Goal: Information Seeking & Learning: Learn about a topic

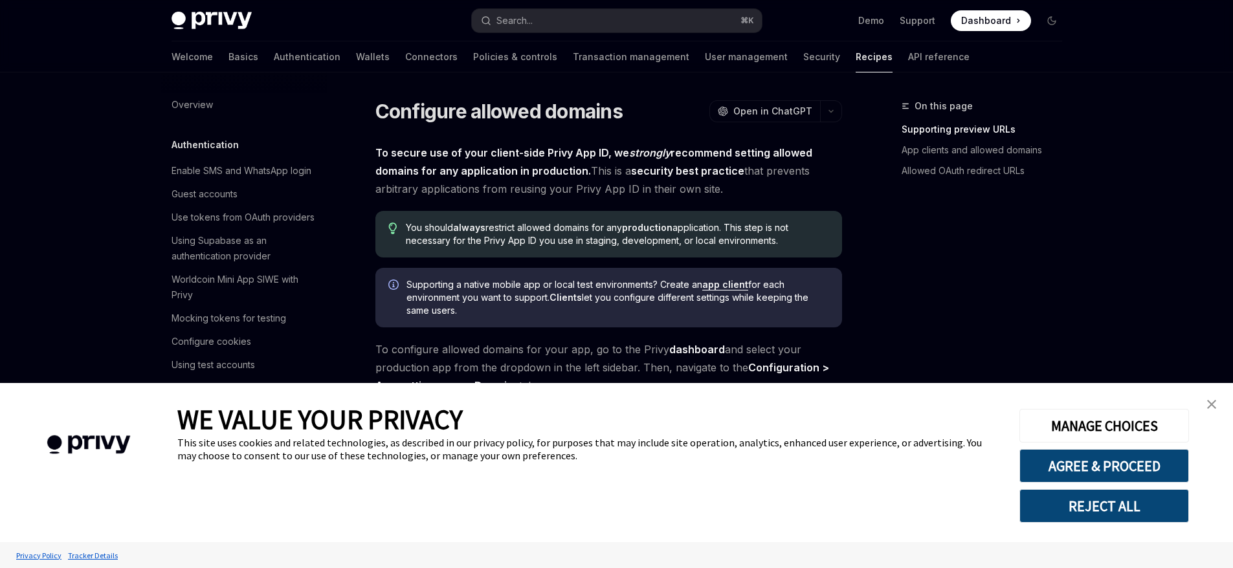
scroll to position [240, 0]
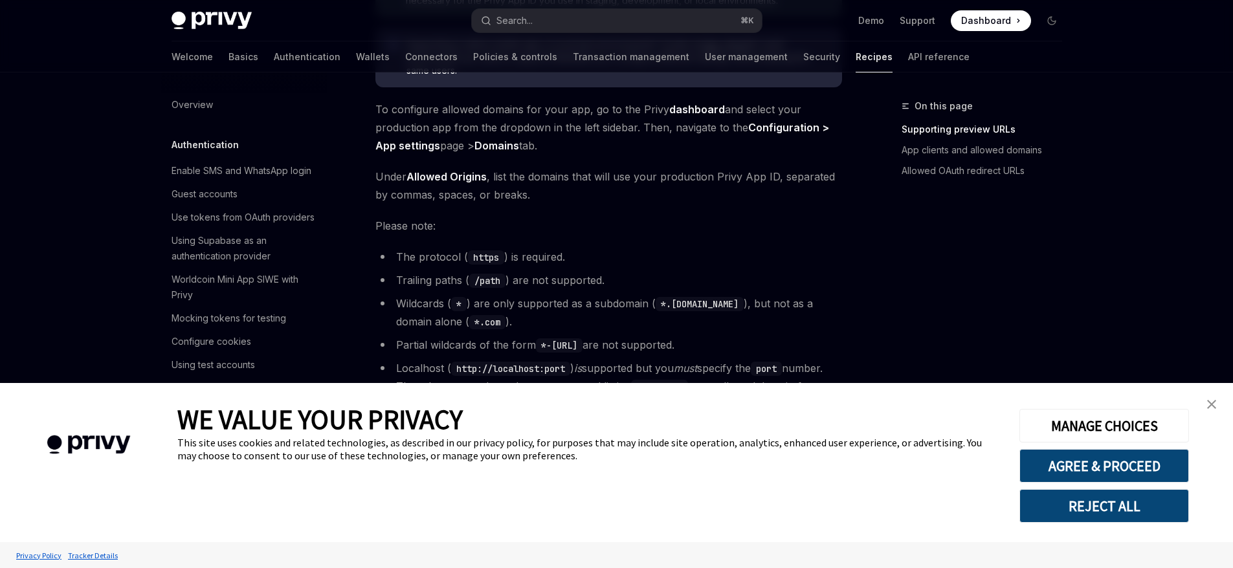
click at [1115, 513] on button "REJECT ALL" at bounding box center [1105, 506] width 170 height 34
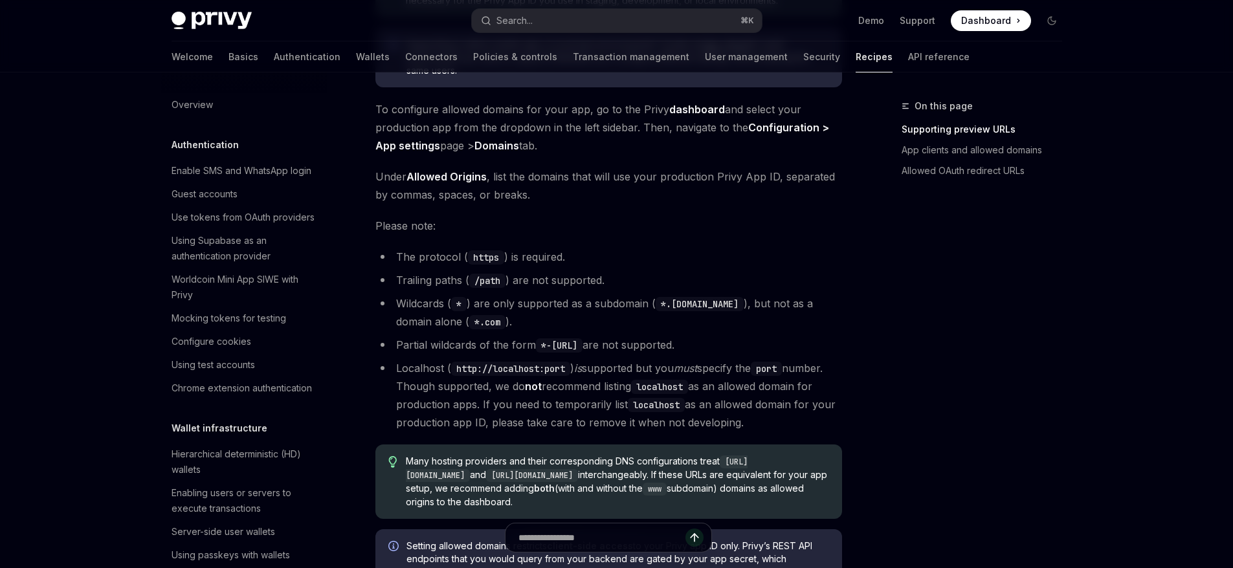
scroll to position [0, 0]
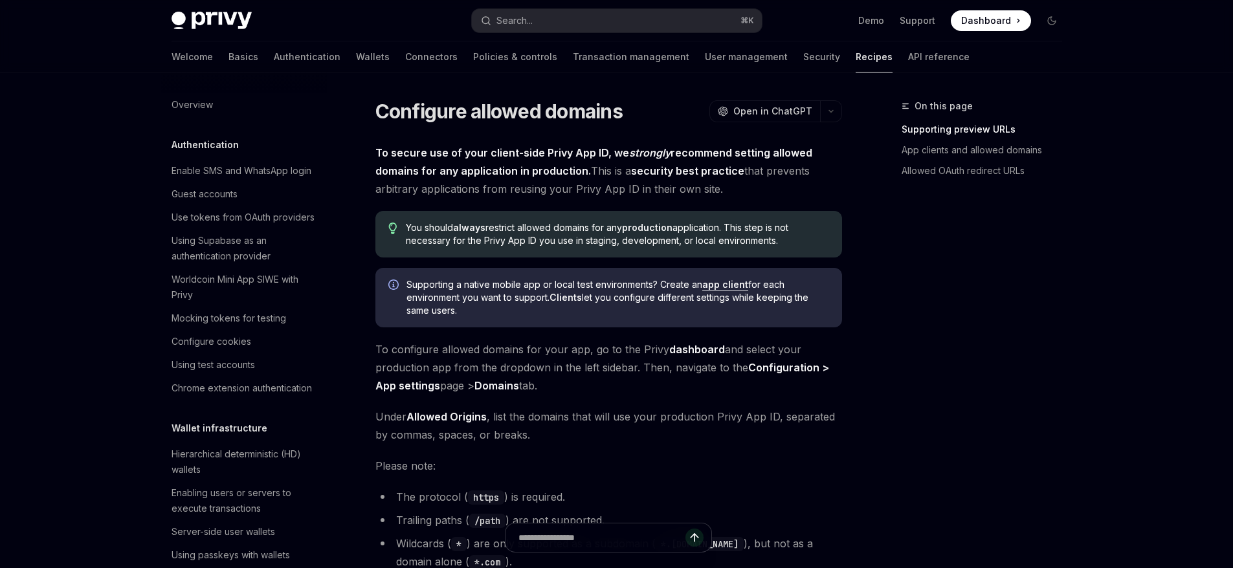
click at [227, 16] on img at bounding box center [212, 21] width 80 height 18
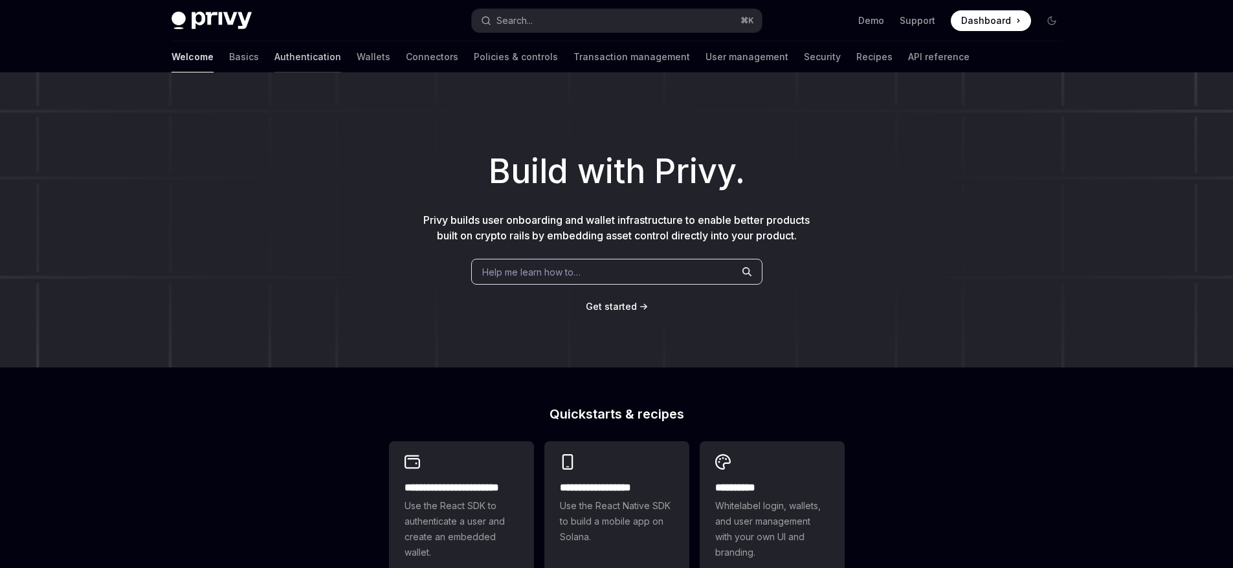
click at [274, 59] on link "Authentication" at bounding box center [307, 56] width 67 height 31
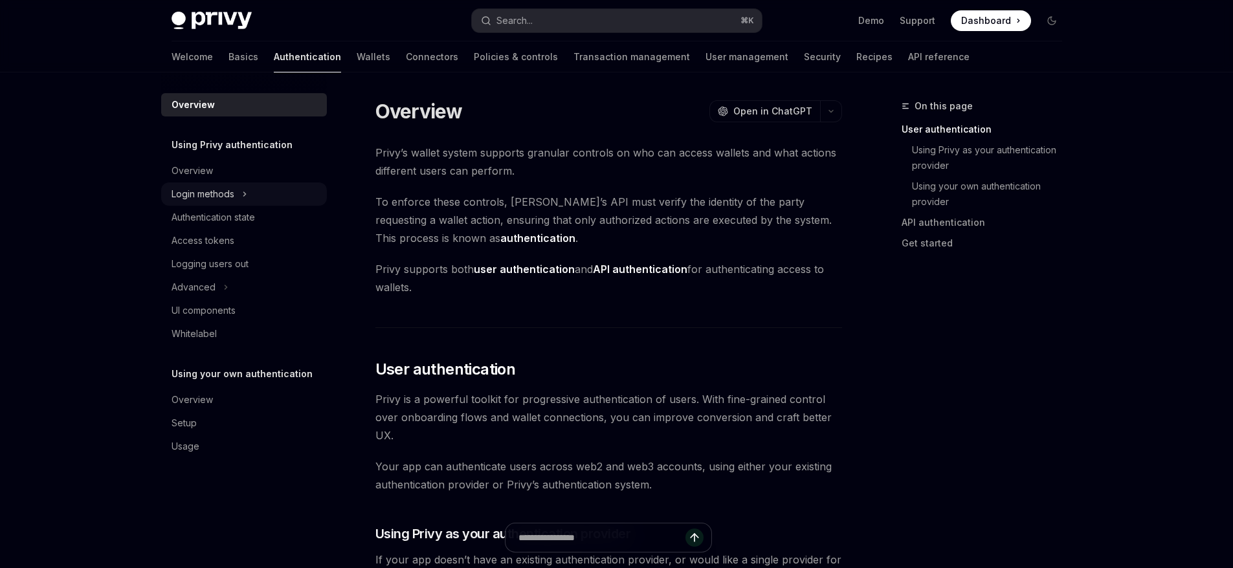
click at [190, 183] on button "Login methods" at bounding box center [244, 194] width 166 height 23
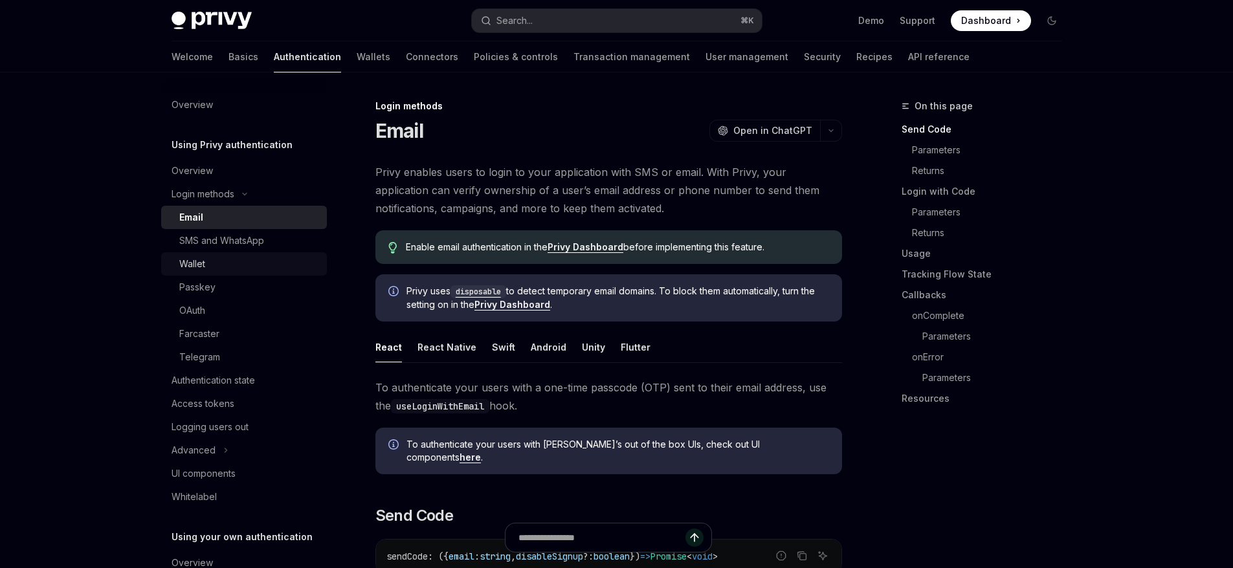
click at [220, 256] on div "Wallet" at bounding box center [249, 264] width 140 height 16
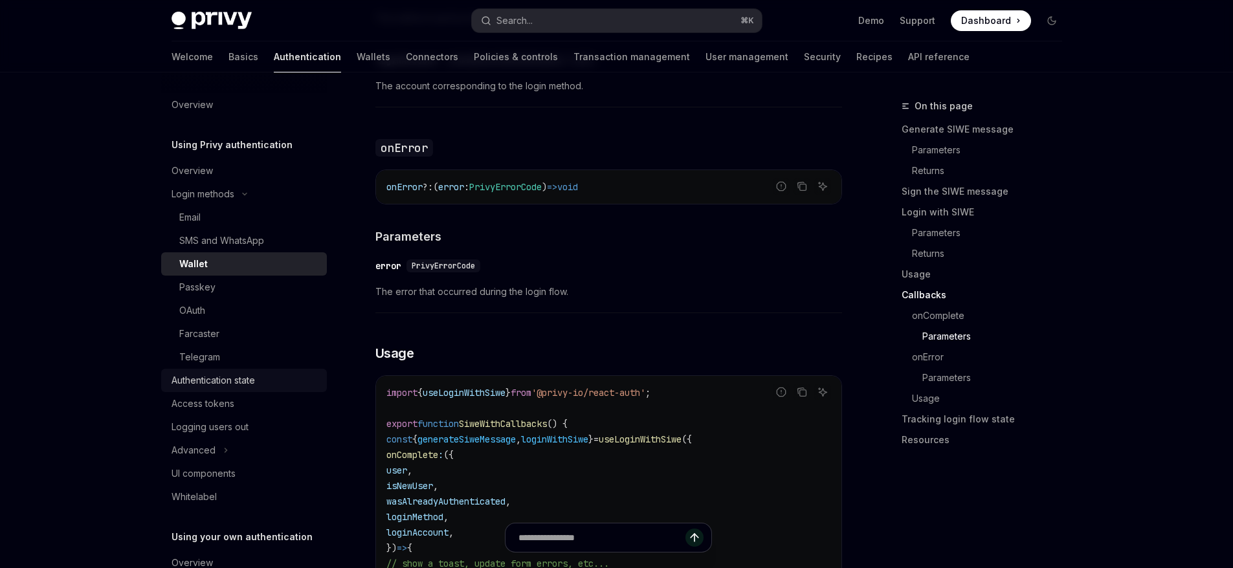
click at [255, 377] on div "Authentication state" at bounding box center [214, 381] width 84 height 16
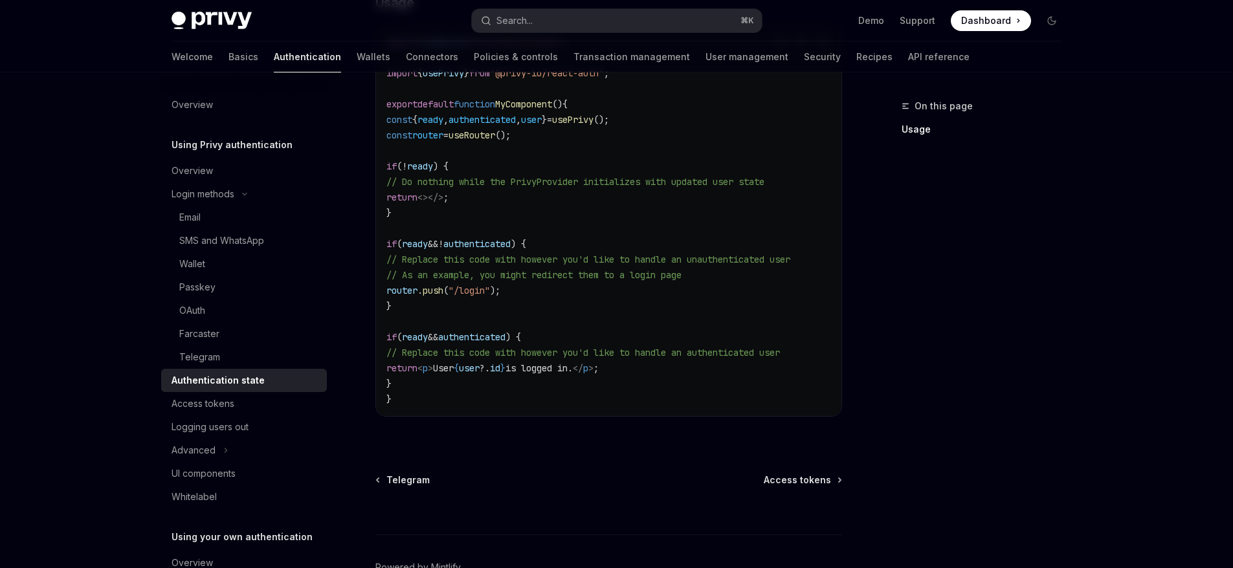
scroll to position [550, 0]
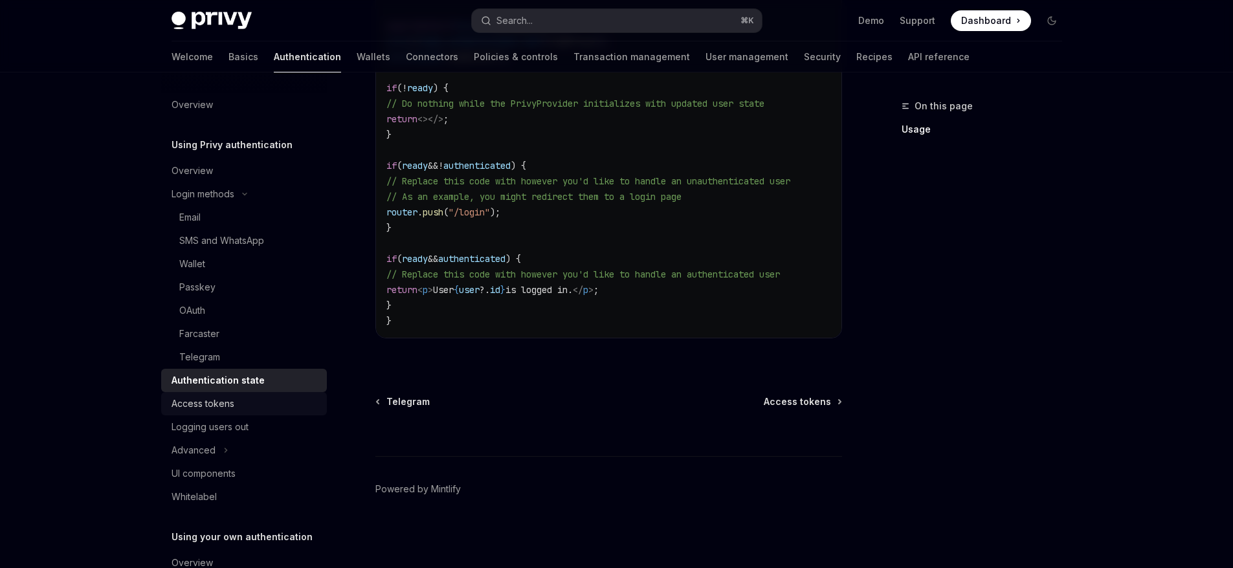
click at [188, 412] on link "Access tokens" at bounding box center [244, 403] width 166 height 23
type textarea "*"
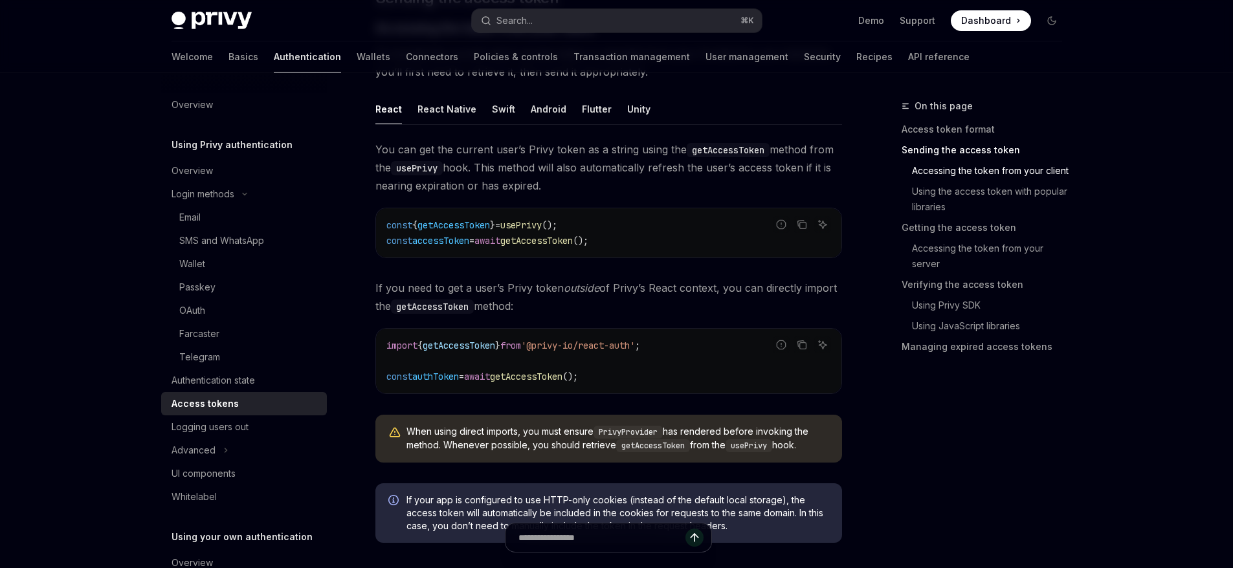
scroll to position [629, 0]
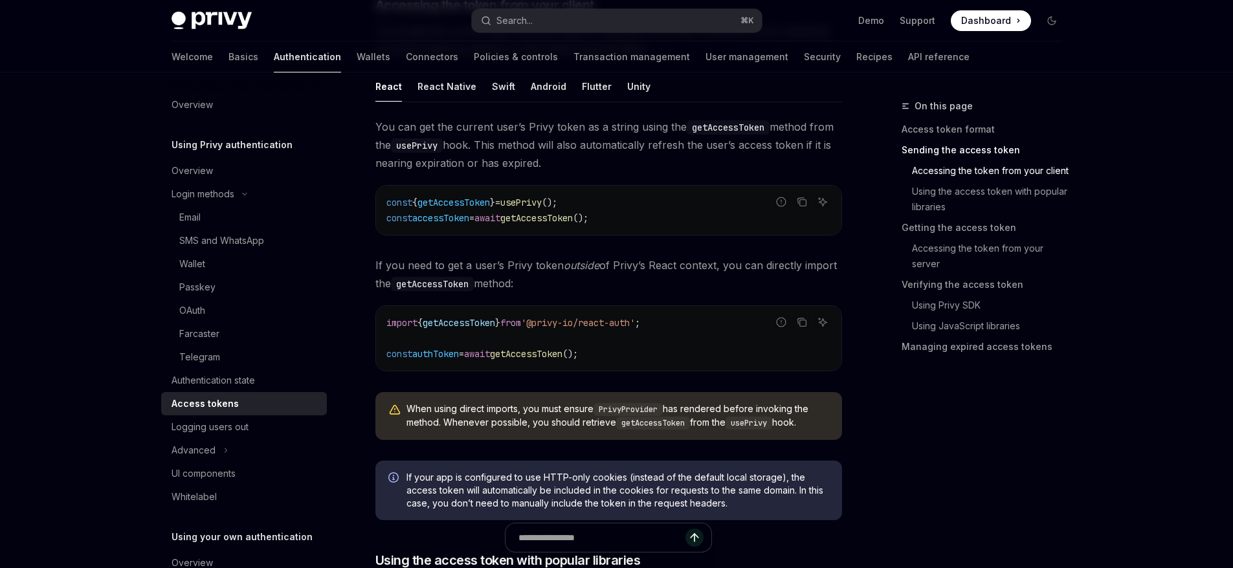
click at [654, 379] on div "You can get the current user’s Privy token as a string using the getAccessToken…" at bounding box center [608, 284] width 467 height 333
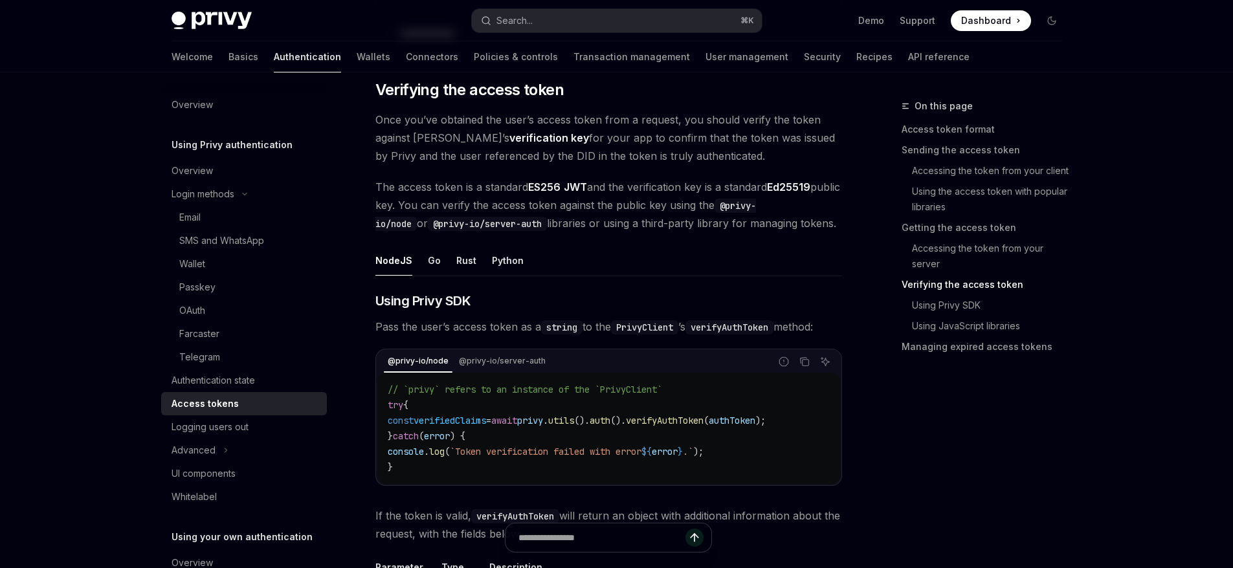
scroll to position [1773, 0]
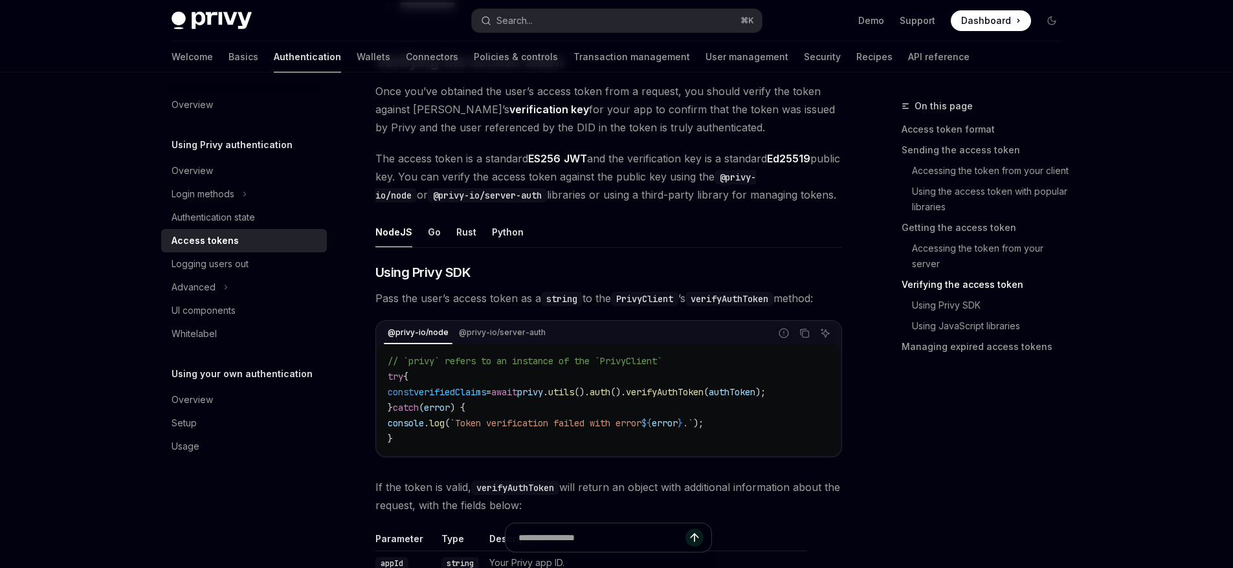
scroll to position [1880, 0]
